Goal: Navigation & Orientation: Understand site structure

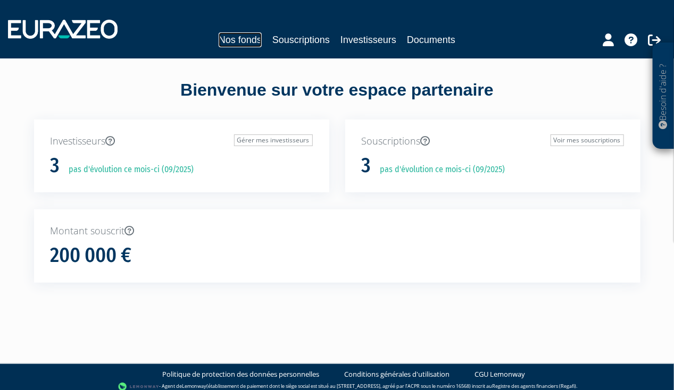
click at [248, 38] on link "Nos fonds" at bounding box center [240, 39] width 43 height 15
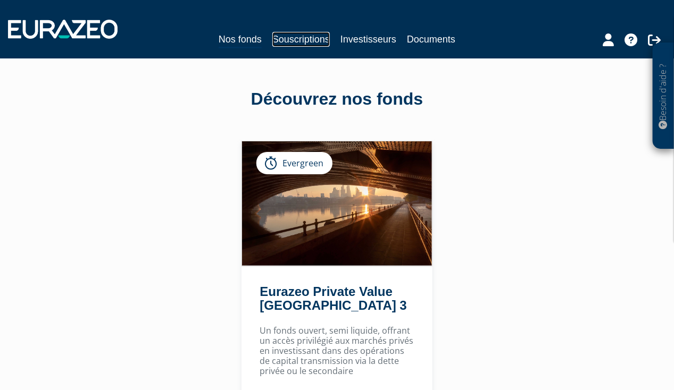
click at [292, 40] on link "Souscriptions" at bounding box center [300, 39] width 57 height 15
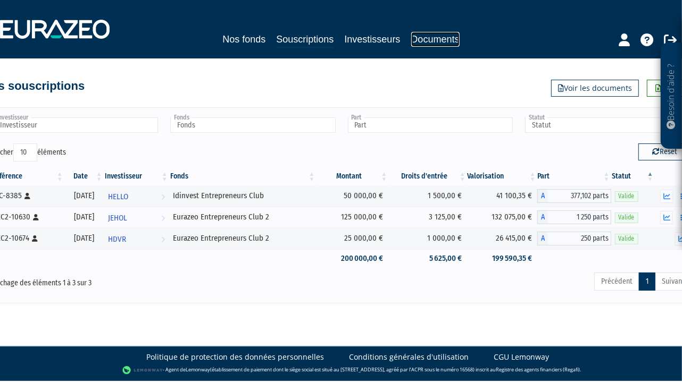
click at [423, 36] on link "Documents" at bounding box center [435, 39] width 48 height 15
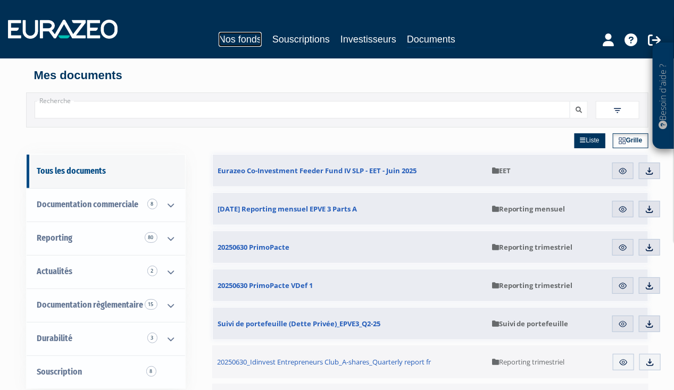
click at [228, 43] on link "Nos fonds" at bounding box center [240, 39] width 43 height 15
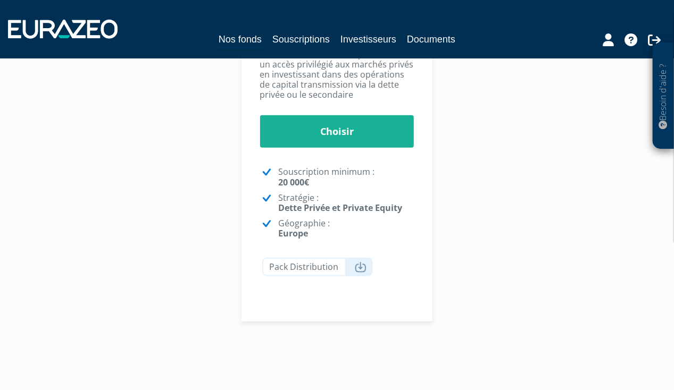
scroll to position [337, 0]
